Goal: Task Accomplishment & Management: Manage account settings

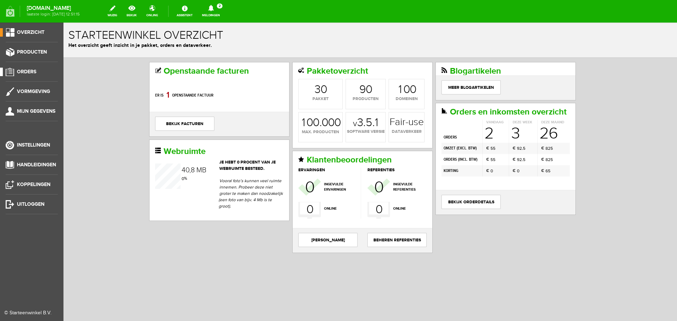
click at [26, 69] on span "Orders" at bounding box center [26, 72] width 19 height 6
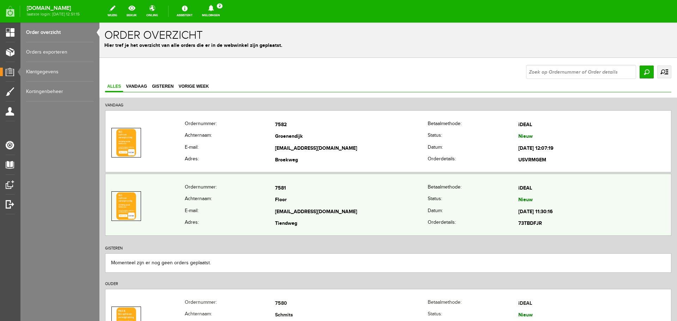
click at [310, 214] on td "[EMAIL_ADDRESS][DOMAIN_NAME]" at bounding box center [351, 212] width 153 height 12
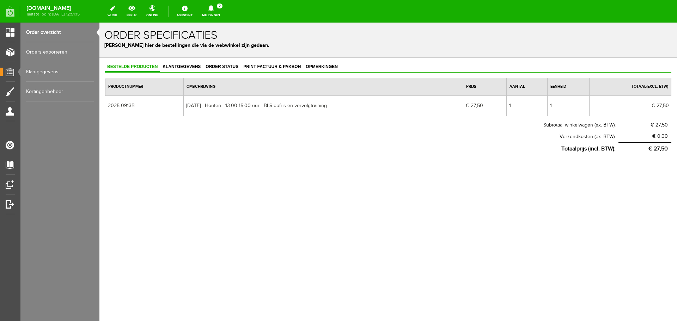
click at [43, 30] on link "Order overzicht" at bounding box center [60, 33] width 68 height 20
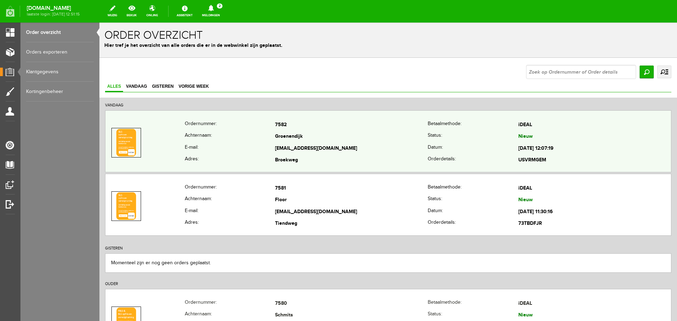
click at [192, 132] on th "Achternaam:" at bounding box center [230, 137] width 91 height 12
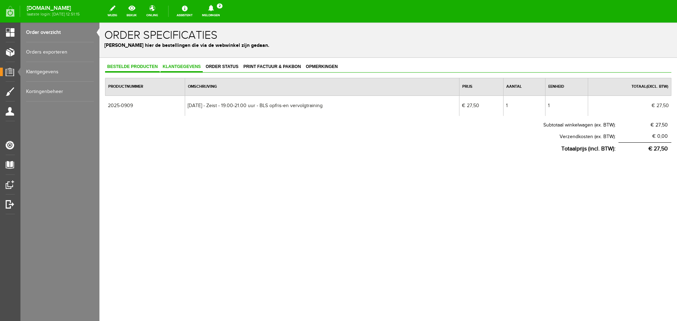
click at [191, 68] on span "Klantgegevens" at bounding box center [181, 66] width 42 height 5
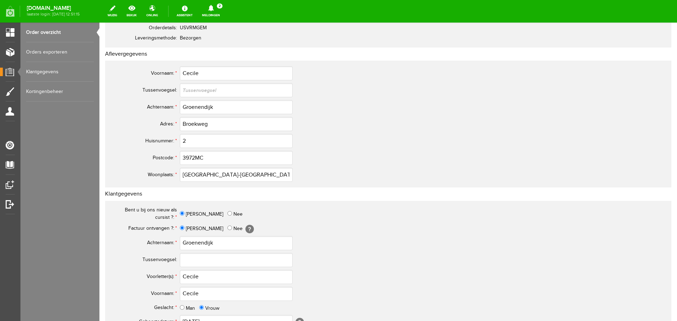
scroll to position [106, 0]
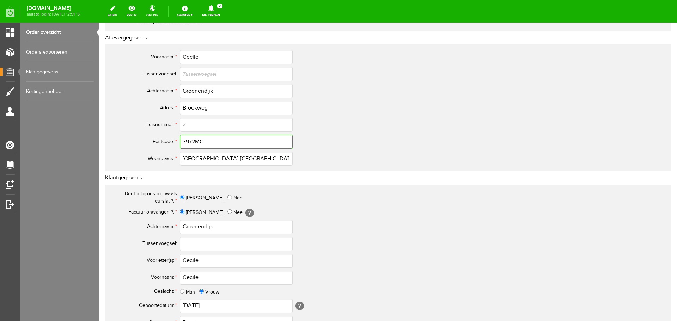
click at [195, 143] on input "3972MC" at bounding box center [236, 142] width 113 height 14
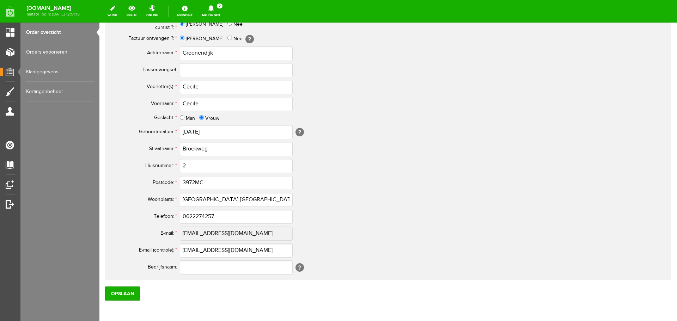
scroll to position [282, 0]
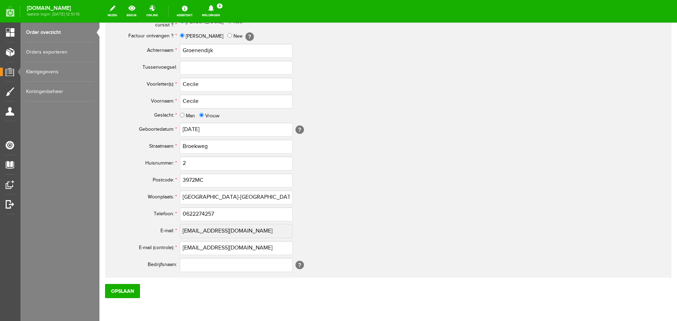
type input "3972 MC"
click at [216, 82] on input "Cecile" at bounding box center [236, 85] width 113 height 14
type input "C."
click at [508, 180] on div "Bent u bij ons nieuw als cursist ?: * [PERSON_NAME] Factuur ontvangen ?: * Ja N…" at bounding box center [388, 142] width 566 height 269
click at [194, 180] on input "3972MC" at bounding box center [236, 180] width 113 height 14
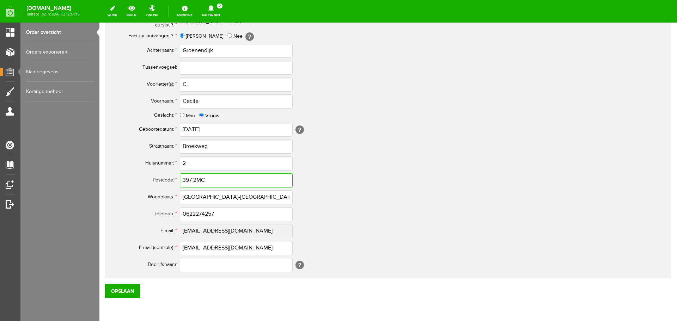
type input "397 2MC"
click at [189, 213] on input "0622274257" at bounding box center [236, 214] width 113 height 14
click at [121, 289] on input "Opslaan" at bounding box center [122, 291] width 35 height 14
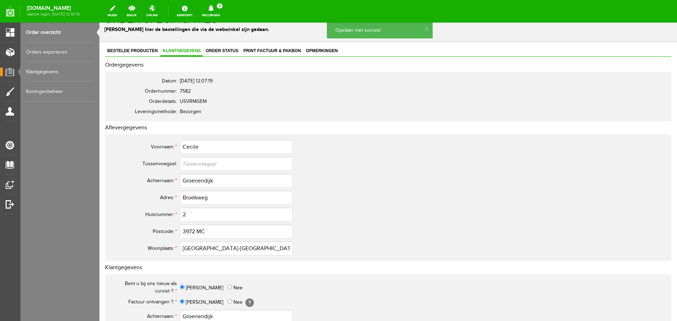
scroll to position [0, 0]
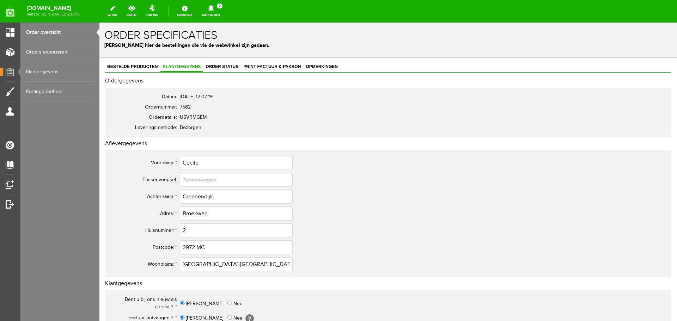
click at [214, 6] on icon at bounding box center [211, 8] width 6 height 6
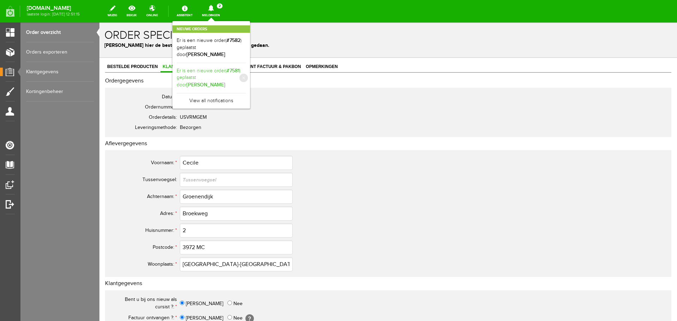
click at [246, 79] on link "Er is een nieuwe order( #7581 ) geplaatst door [PERSON_NAME]" at bounding box center [211, 78] width 69 height 22
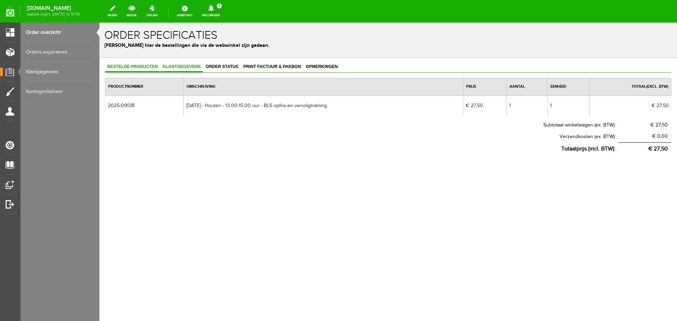
click at [184, 67] on span "Klantgegevens" at bounding box center [181, 66] width 42 height 5
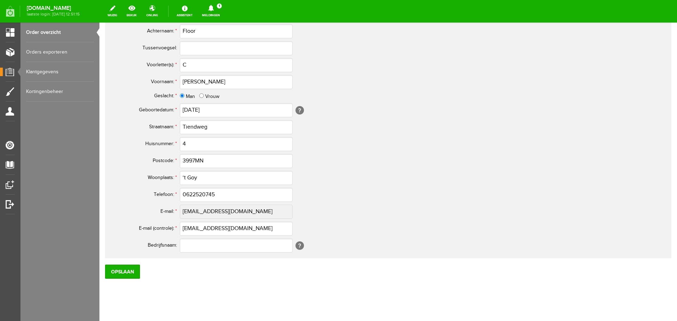
scroll to position [311, 0]
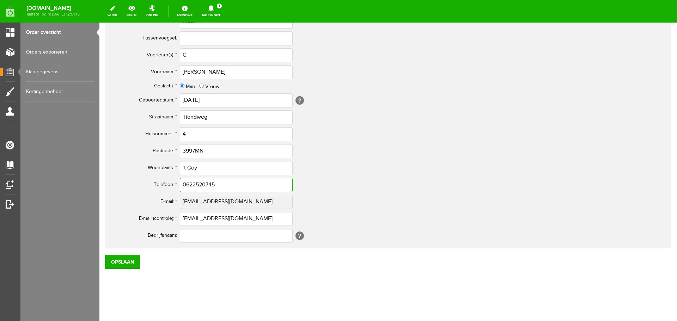
click at [189, 184] on input "0622520745" at bounding box center [236, 185] width 113 height 14
type input "06-22520745"
click at [121, 265] on input "Opslaan" at bounding box center [122, 262] width 35 height 14
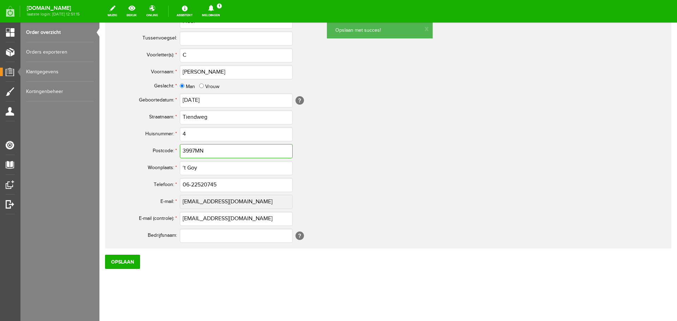
click at [196, 149] on input "3997MN" at bounding box center [236, 151] width 113 height 14
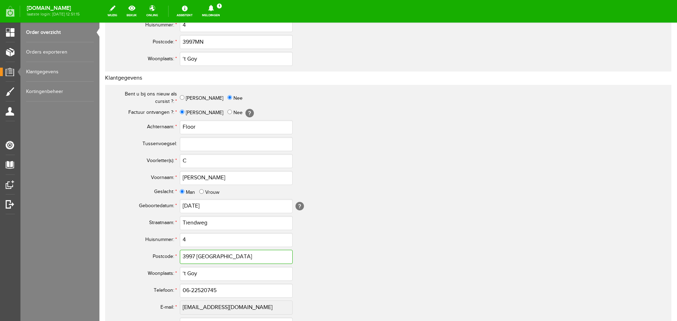
scroll to position [0, 0]
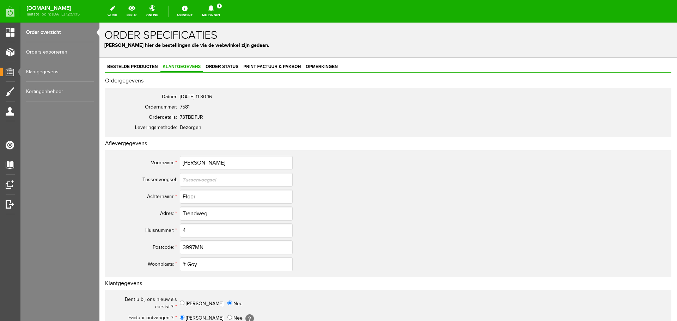
type input "3997 [GEOGRAPHIC_DATA]"
click at [197, 245] on input "3997MN" at bounding box center [236, 247] width 113 height 14
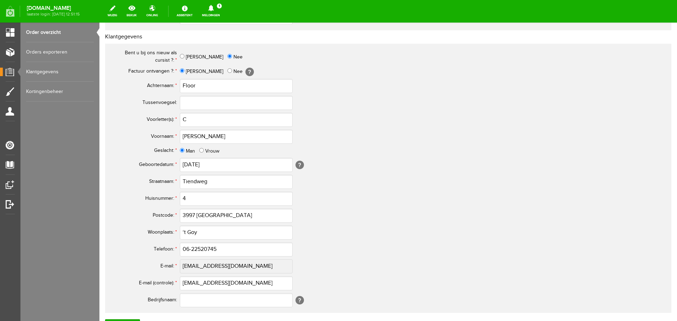
scroll to position [311, 0]
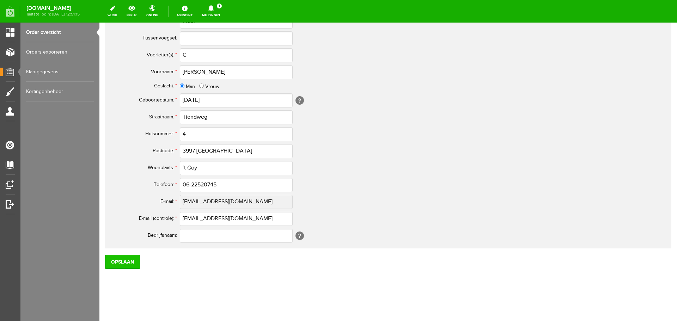
type input "3997 [GEOGRAPHIC_DATA]"
click at [133, 257] on input "Opslaan" at bounding box center [122, 262] width 35 height 14
click at [214, 8] on icon at bounding box center [211, 8] width 6 height 6
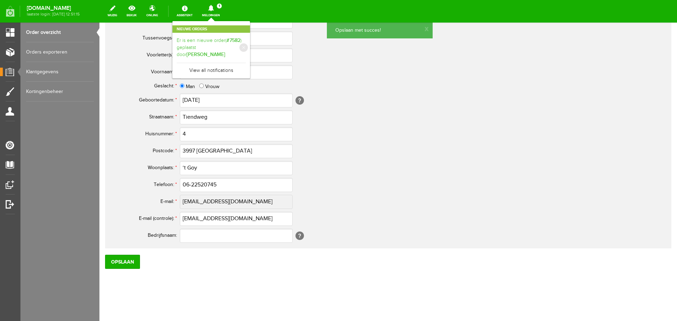
click at [242, 45] on link "Er is een nieuwe order( #7582 ) geplaatst door [PERSON_NAME]" at bounding box center [211, 48] width 69 height 22
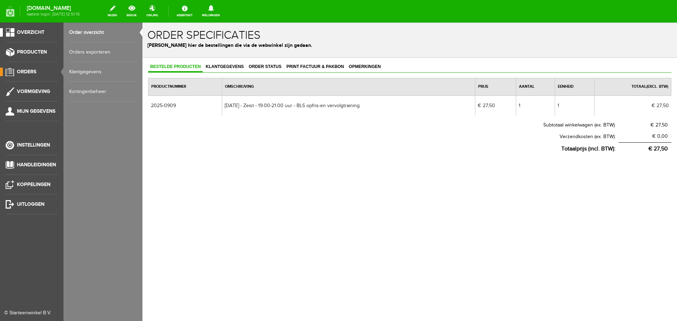
click at [30, 32] on span "Overzicht" at bounding box center [31, 32] width 28 height 6
